Goal: Check status: Check status

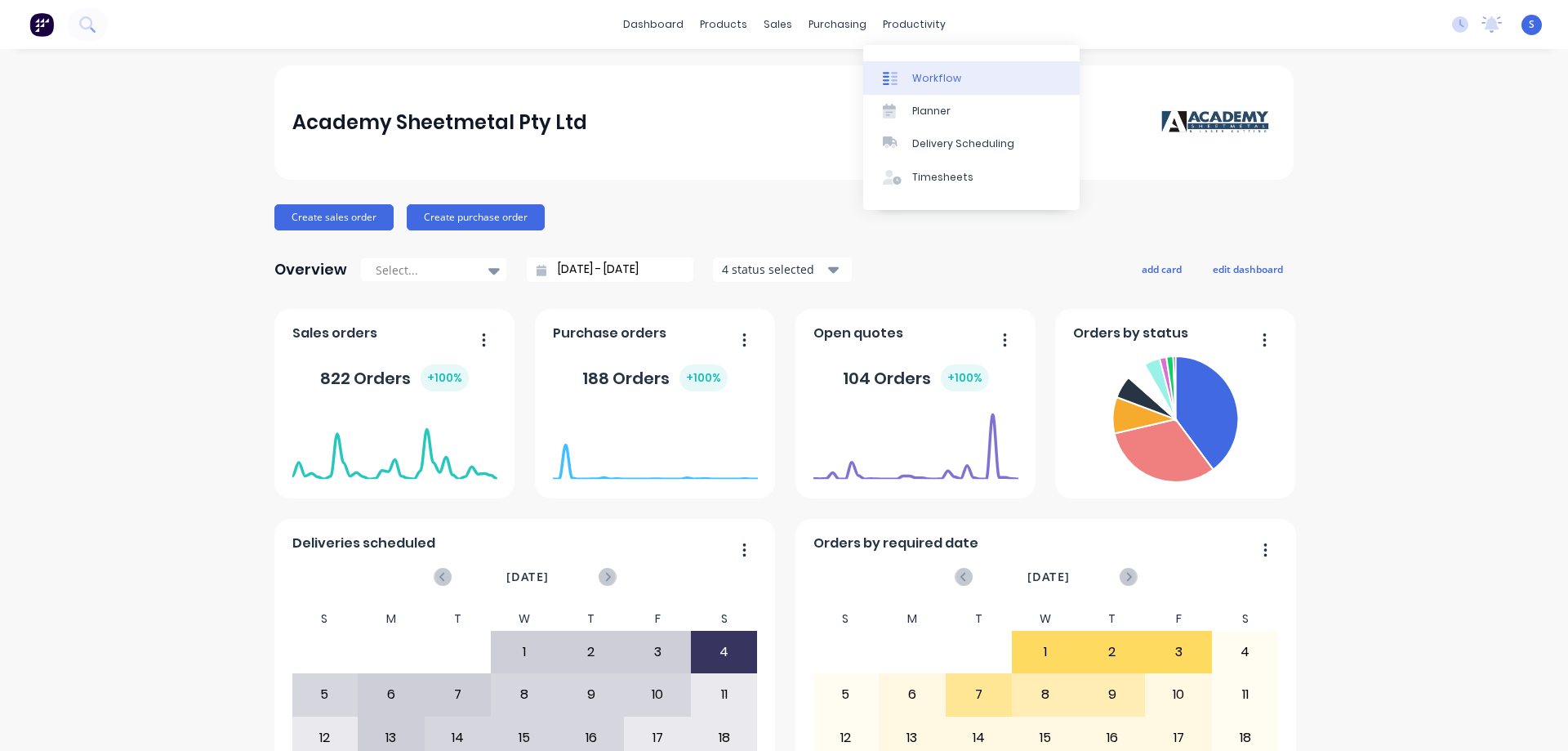
click at [937, 81] on div "Workflow" at bounding box center [936, 78] width 49 height 15
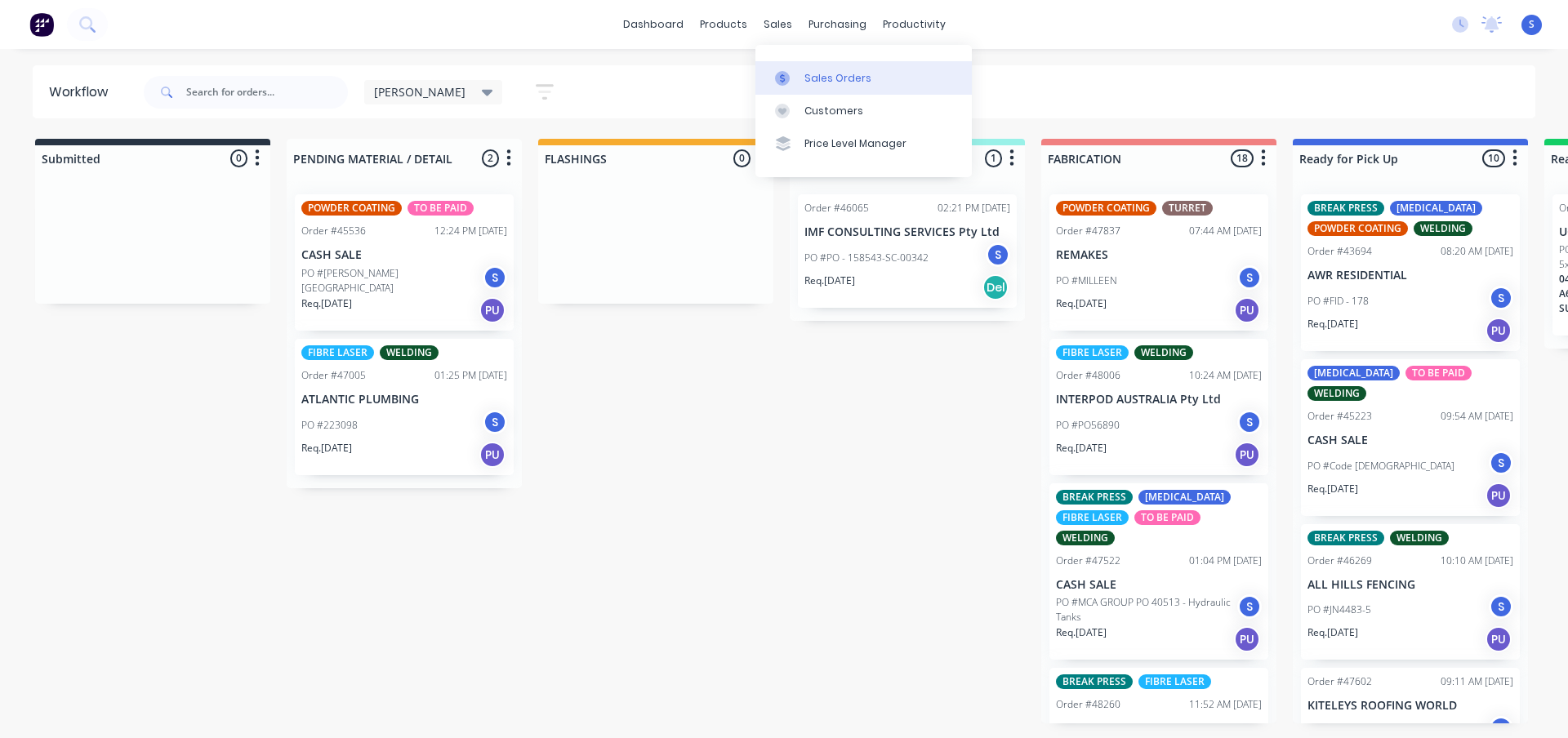
click at [820, 71] on div "Sales Orders" at bounding box center [838, 78] width 67 height 15
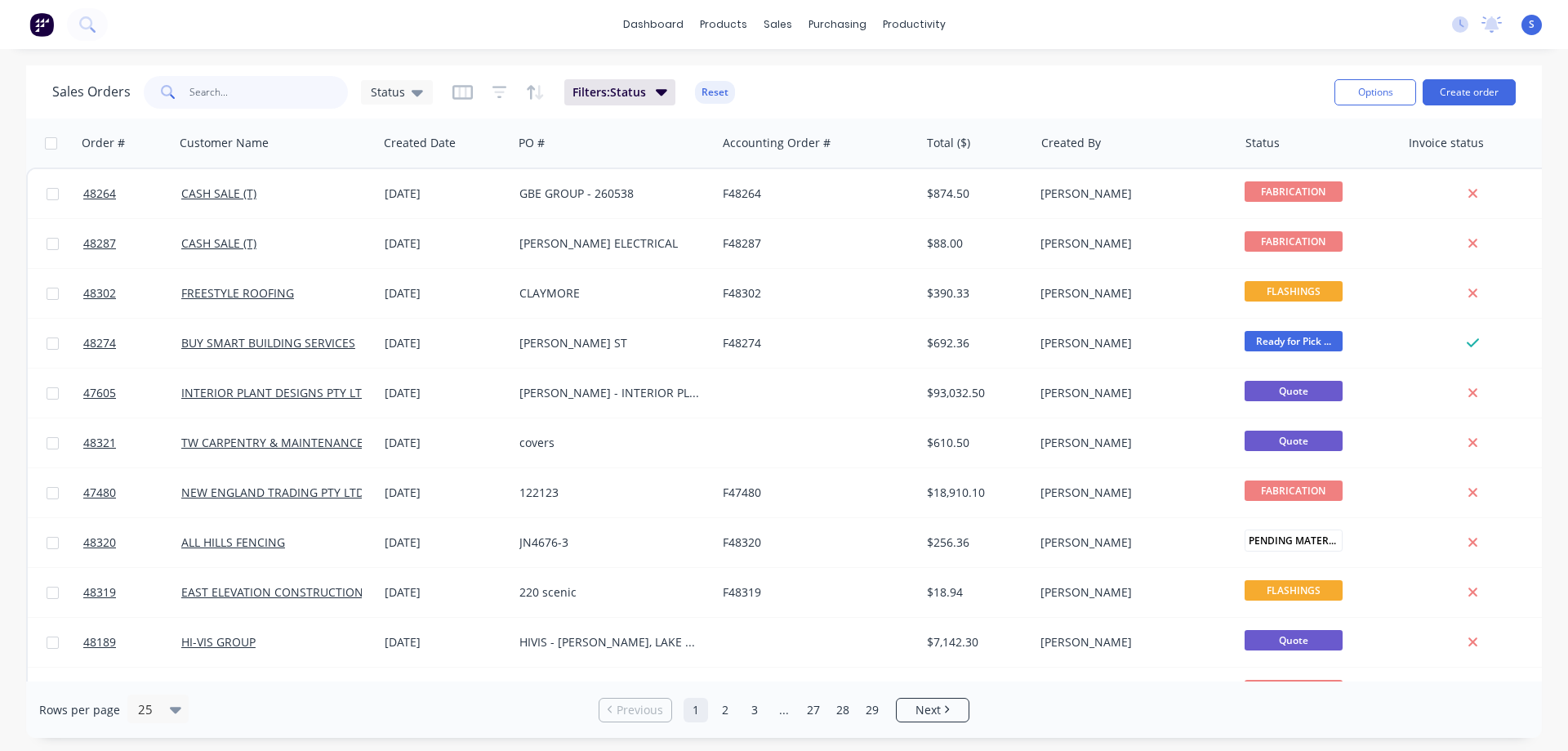
click at [241, 94] on input "text" at bounding box center [269, 92] width 159 height 32
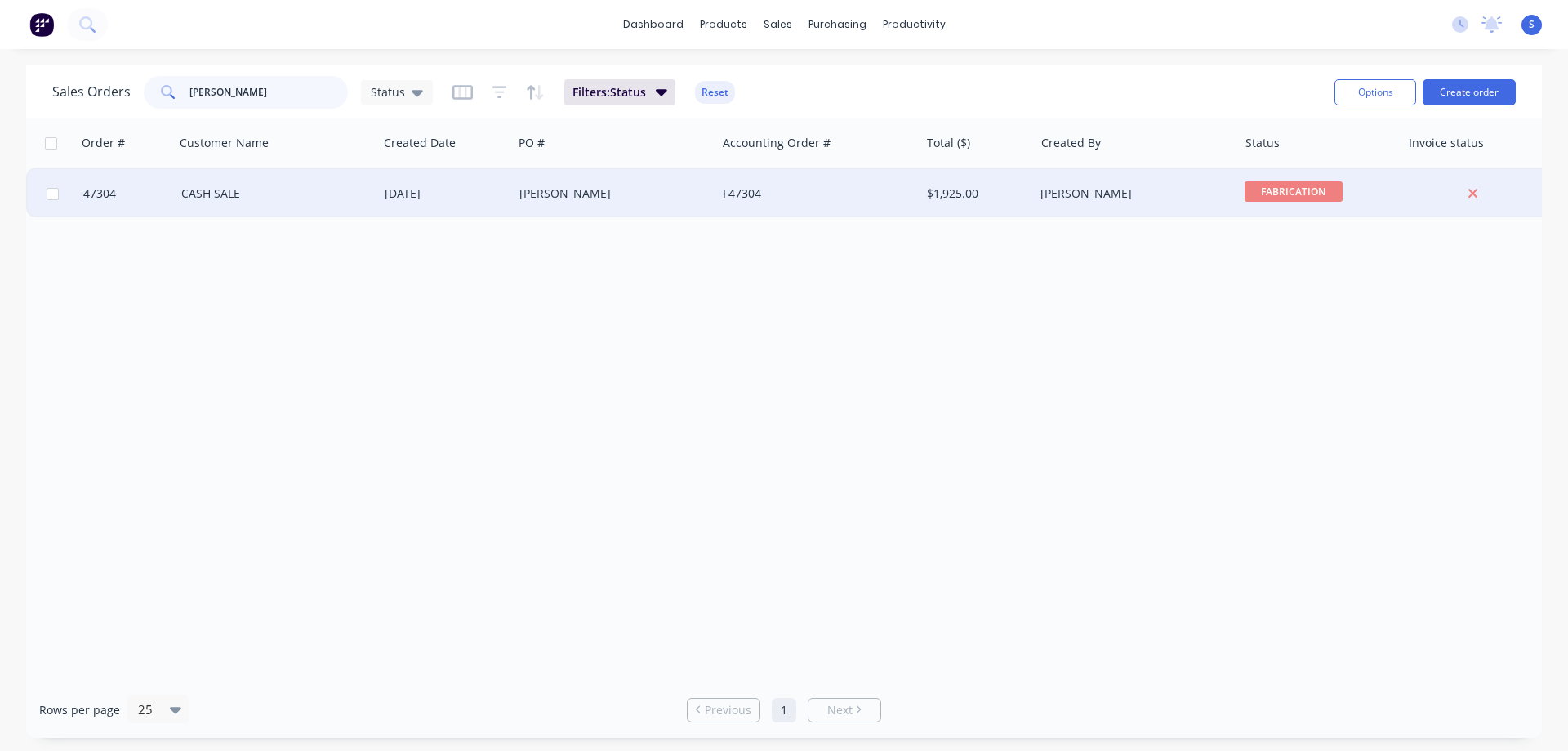
type input "[PERSON_NAME]"
click at [595, 201] on div "[PERSON_NAME]" at bounding box center [615, 194] width 203 height 49
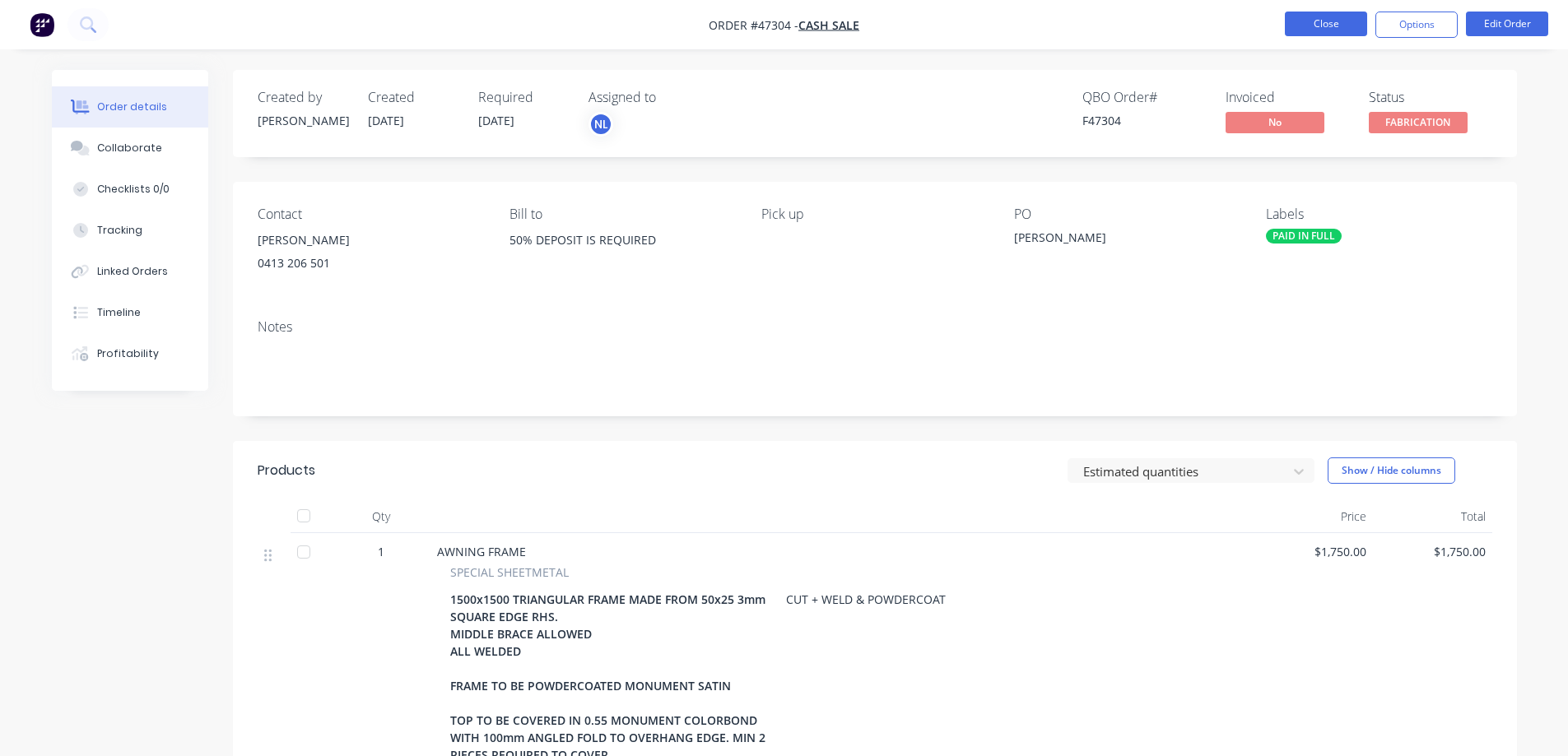
click at [1322, 28] on button "Close" at bounding box center [1326, 24] width 83 height 25
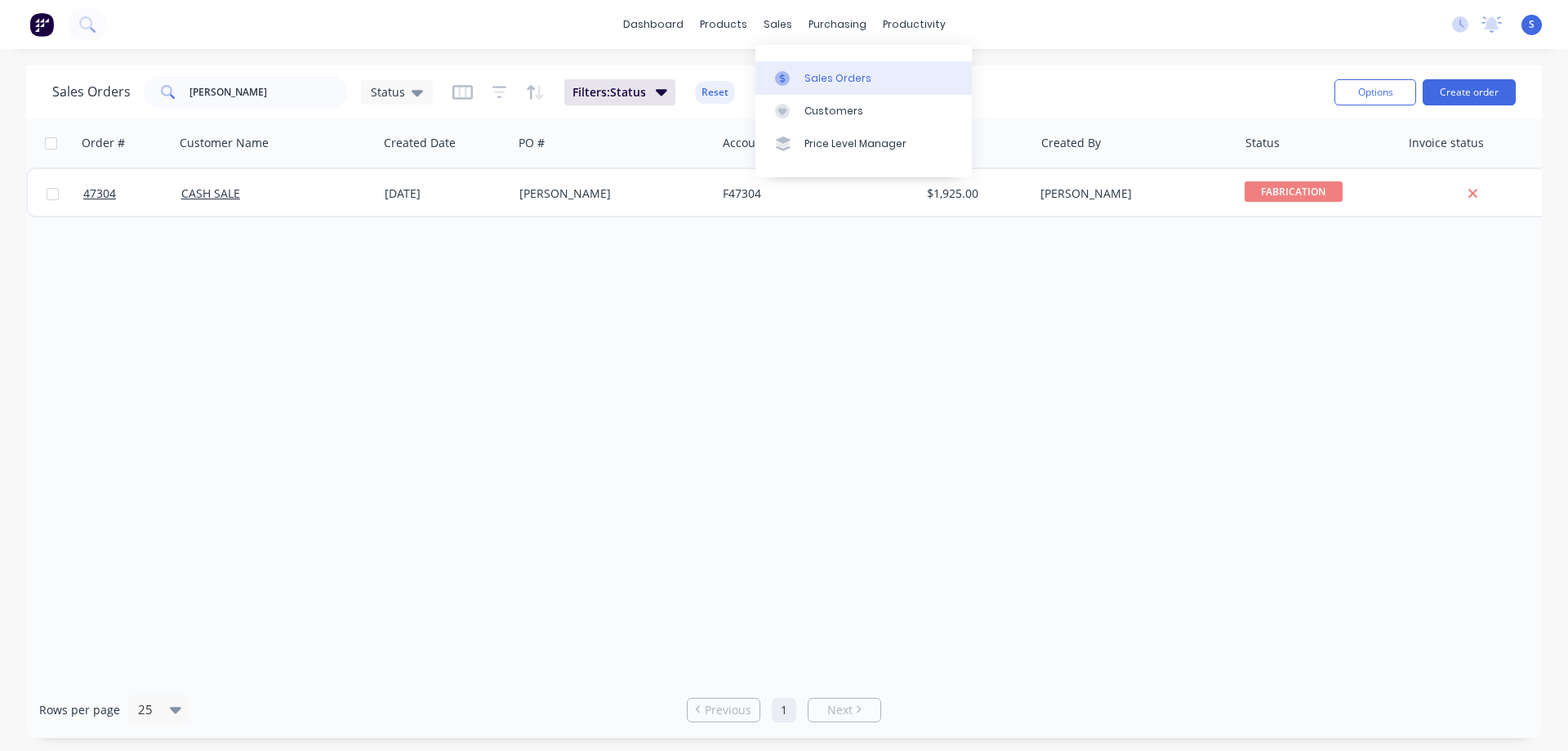
click at [807, 71] on div "Sales Orders" at bounding box center [838, 78] width 67 height 15
click at [316, 97] on input "[PERSON_NAME]" at bounding box center [269, 92] width 159 height 32
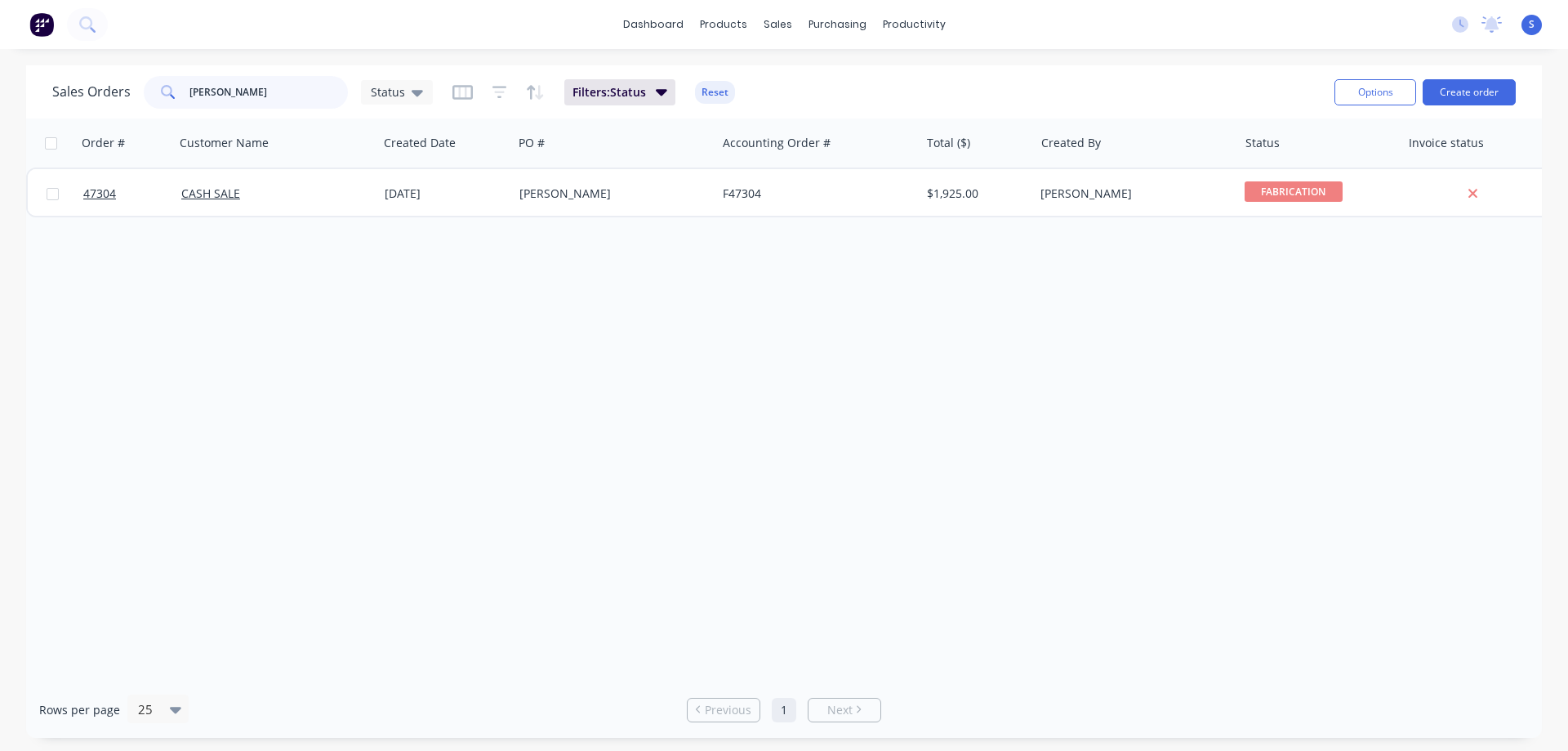
click at [316, 97] on input "[PERSON_NAME]" at bounding box center [269, 92] width 159 height 32
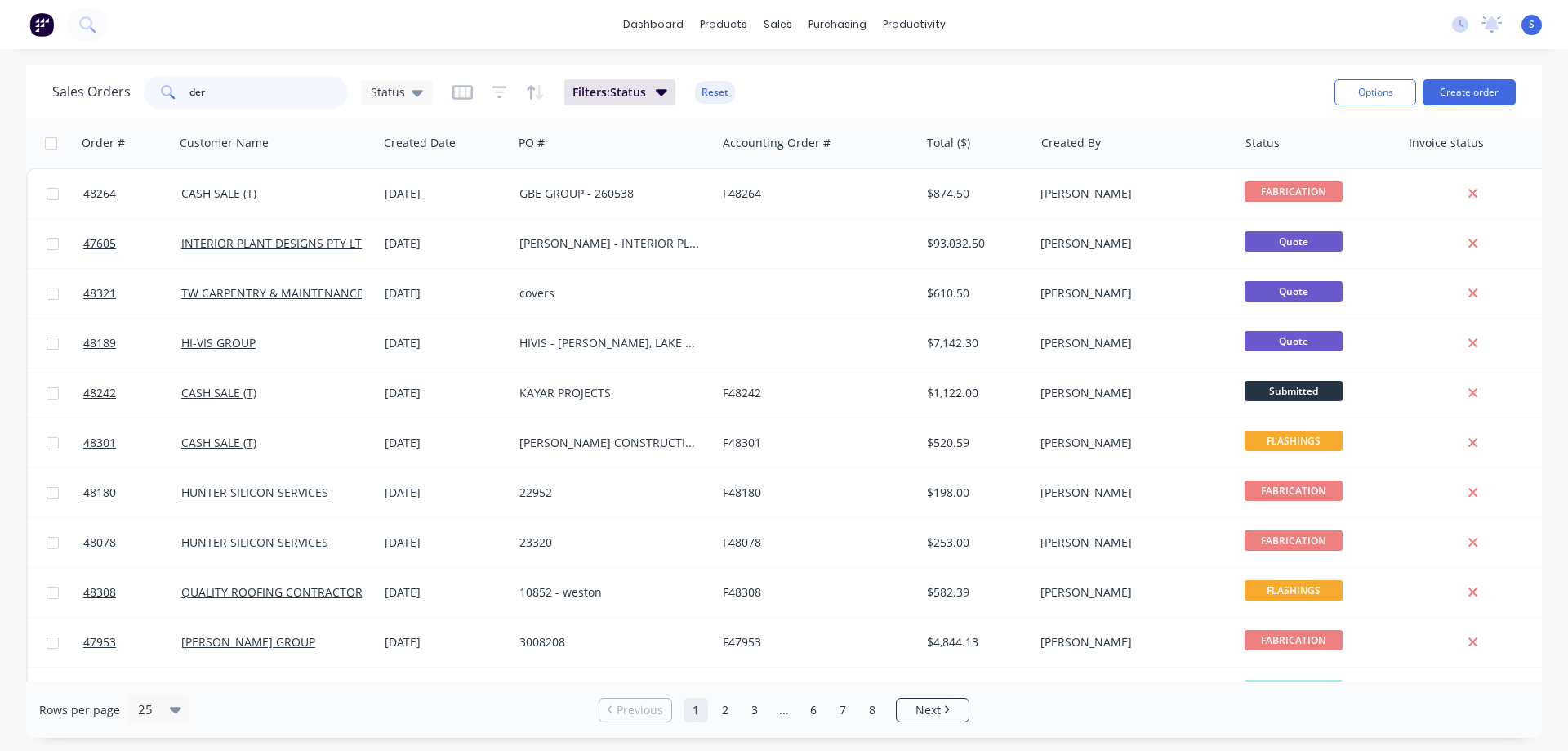
type input "der"
